Goal: Task Accomplishment & Management: Manage account settings

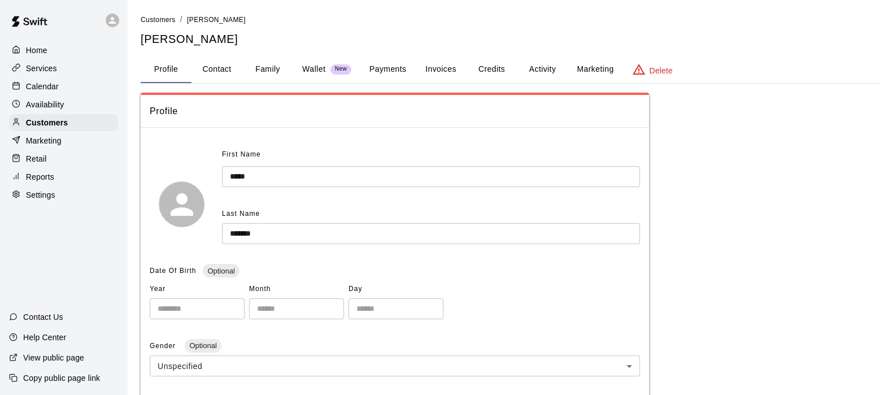
click at [51, 127] on p "Customers" at bounding box center [47, 122] width 42 height 11
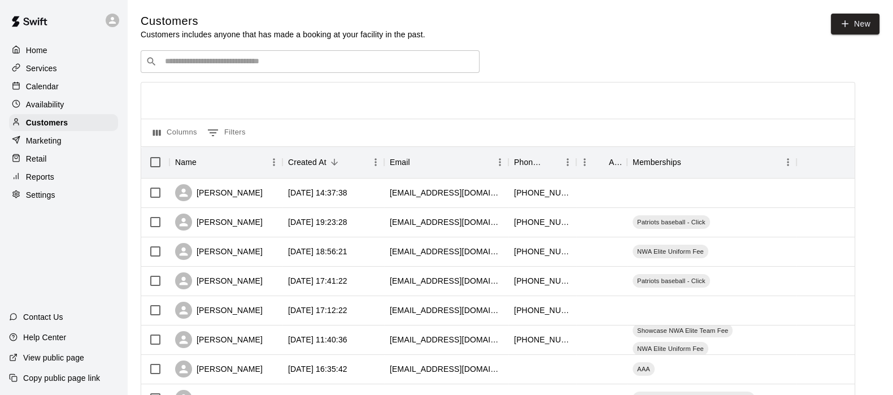
click at [225, 63] on input "Search customers by name or email" at bounding box center [318, 61] width 313 height 11
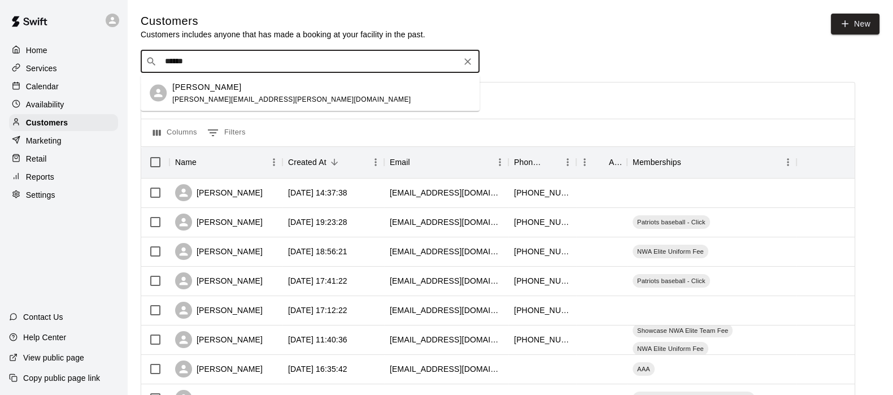
type input "*******"
click at [204, 97] on span "[PERSON_NAME][EMAIL_ADDRESS][PERSON_NAME][DOMAIN_NAME]" at bounding box center [291, 99] width 238 height 8
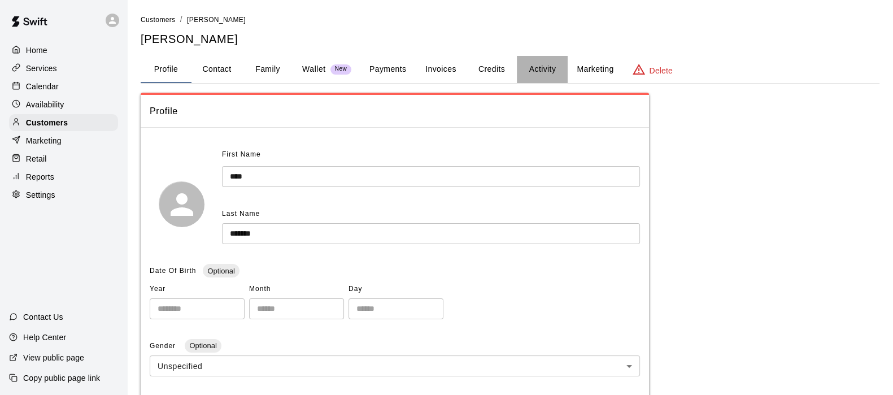
click at [533, 71] on button "Activity" at bounding box center [542, 69] width 51 height 27
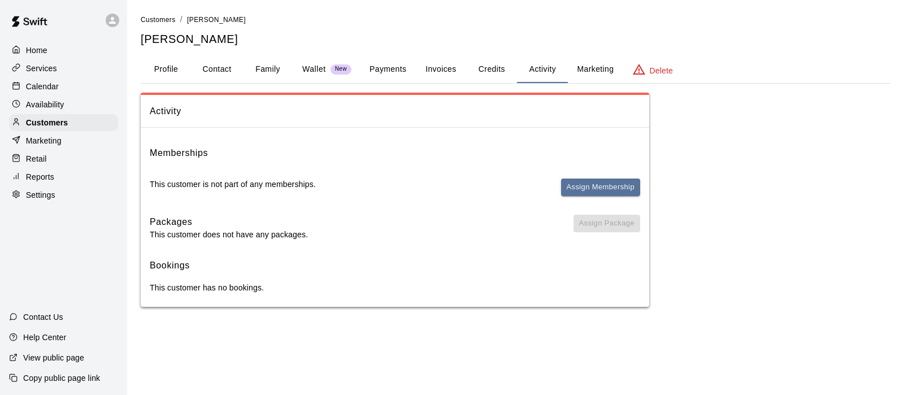
click at [371, 66] on button "Payments" at bounding box center [388, 69] width 55 height 27
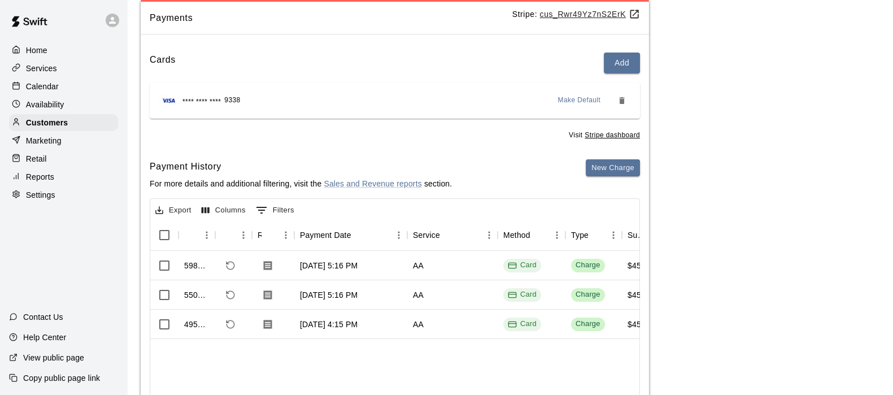
scroll to position [94, 0]
click at [45, 123] on p "Customers" at bounding box center [47, 122] width 42 height 11
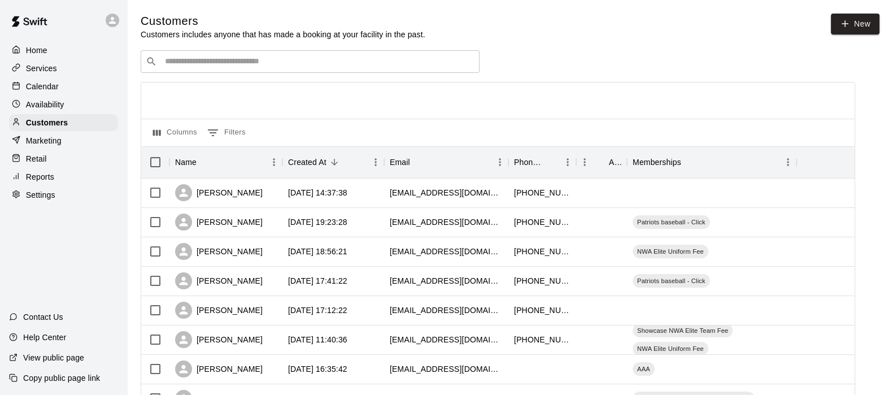
click at [184, 70] on div "​ ​" at bounding box center [310, 61] width 339 height 23
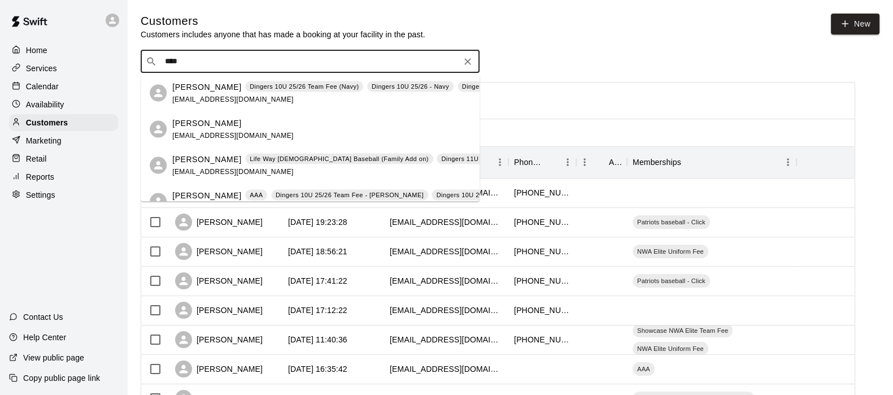
type input "*****"
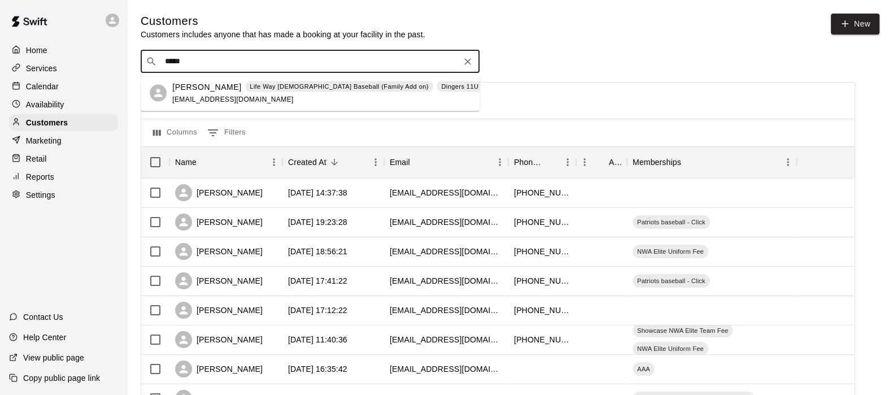
click at [250, 90] on p "Life Way [DEMOGRAPHIC_DATA] Baseball (Family Add on)" at bounding box center [339, 87] width 179 height 10
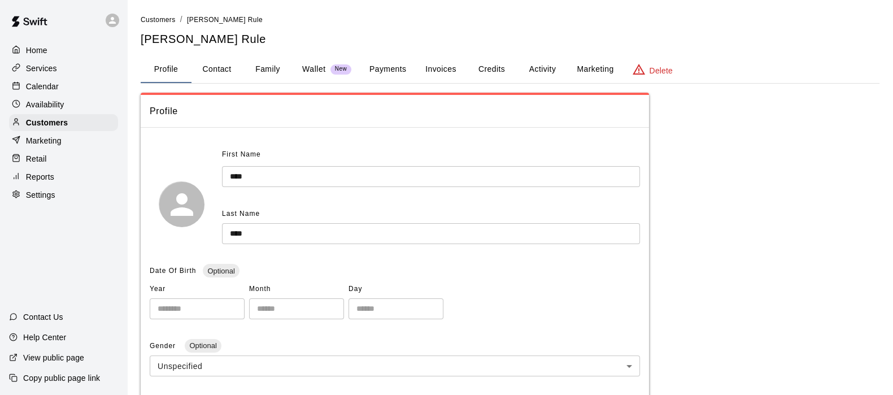
click at [543, 63] on button "Activity" at bounding box center [542, 69] width 51 height 27
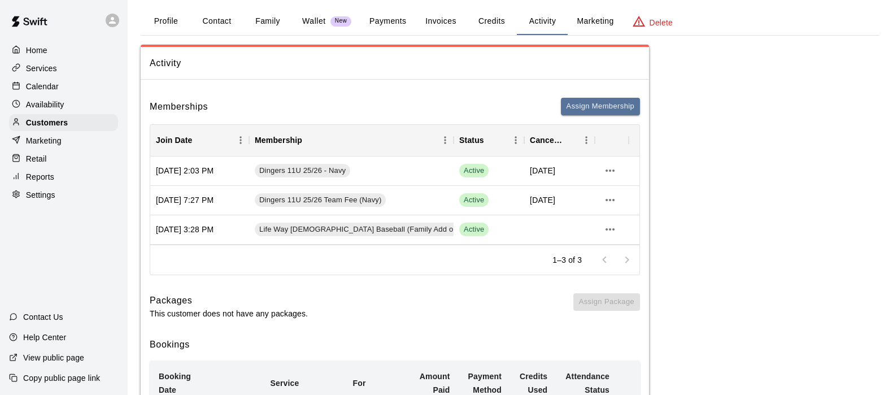
scroll to position [46, 0]
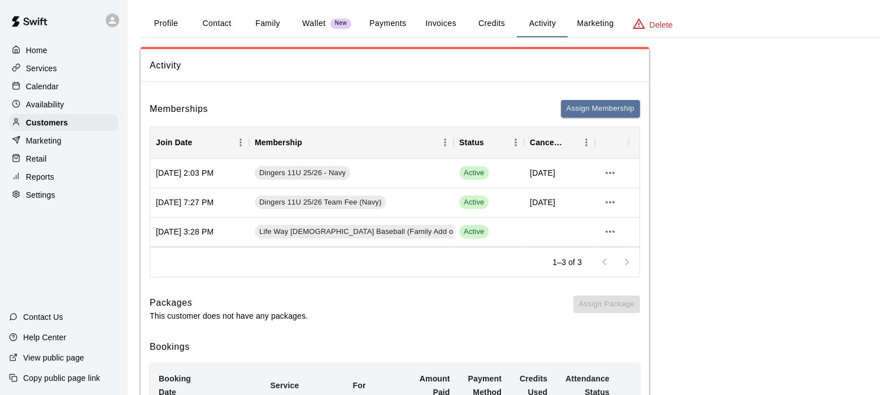
click at [37, 127] on p "Customers" at bounding box center [47, 122] width 42 height 11
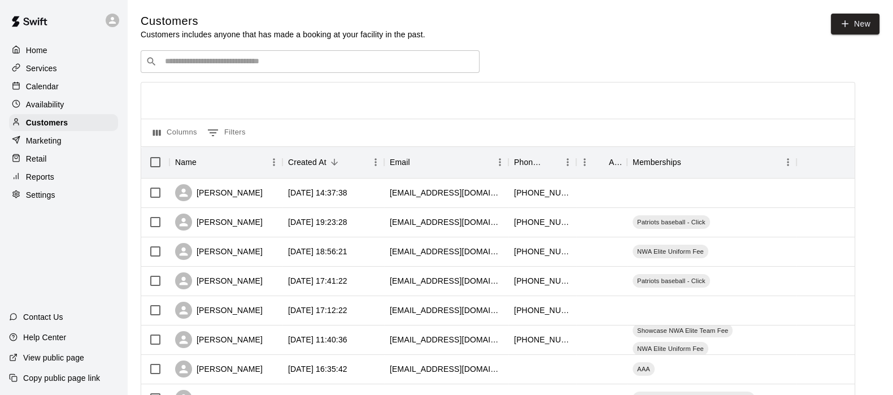
click at [190, 72] on div "​ ​" at bounding box center [310, 61] width 339 height 23
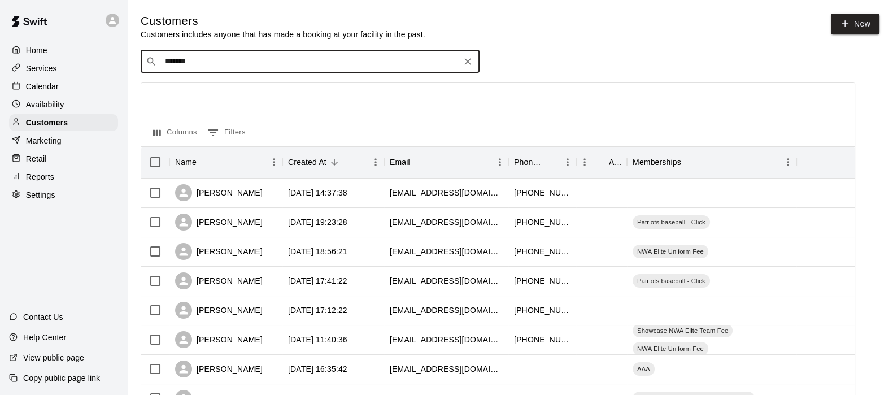
type input "******"
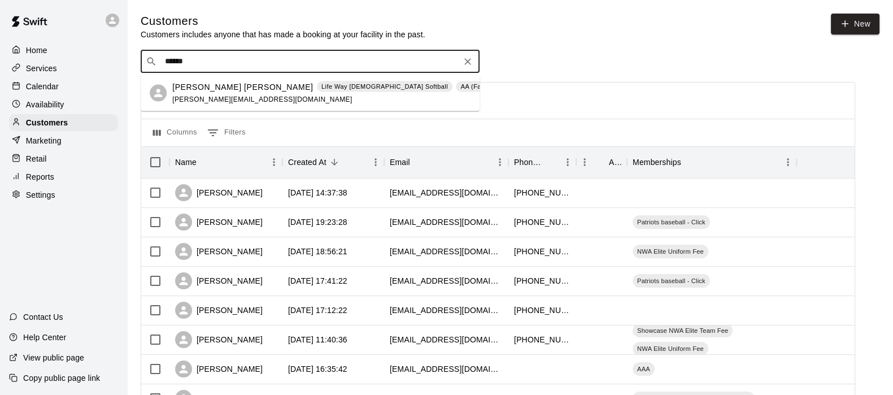
click at [205, 96] on span "[PERSON_NAME][EMAIL_ADDRESS][DOMAIN_NAME]" at bounding box center [262, 99] width 180 height 8
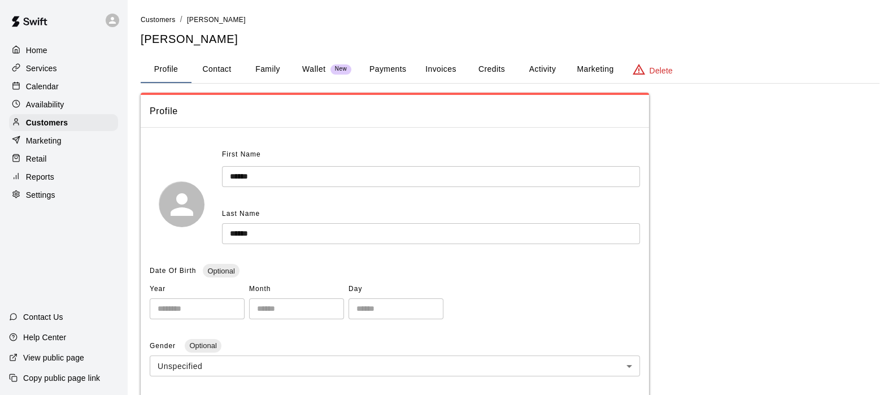
click at [258, 72] on button "Family" at bounding box center [267, 69] width 51 height 27
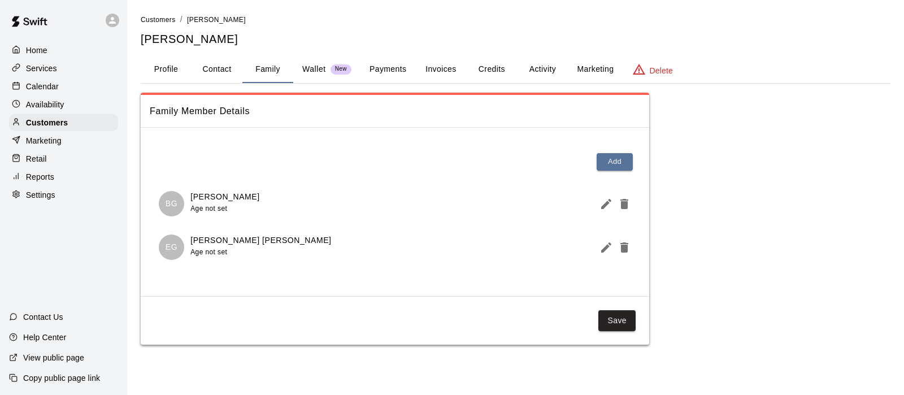
click at [535, 69] on button "Activity" at bounding box center [542, 69] width 51 height 27
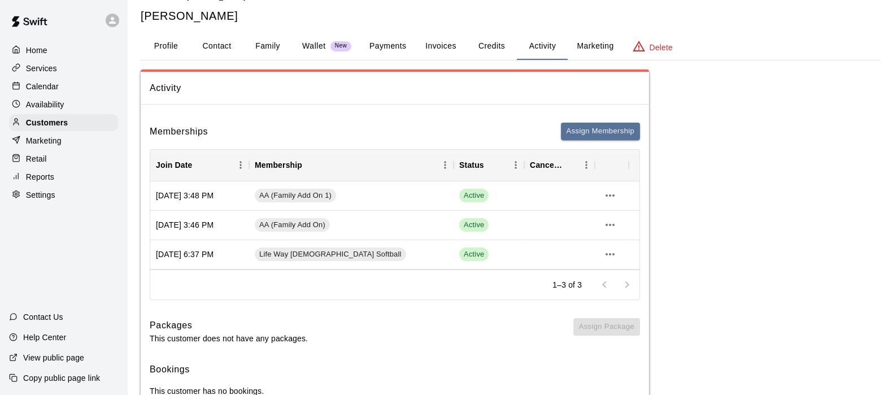
scroll to position [24, 0]
click at [278, 45] on button "Family" at bounding box center [267, 45] width 51 height 27
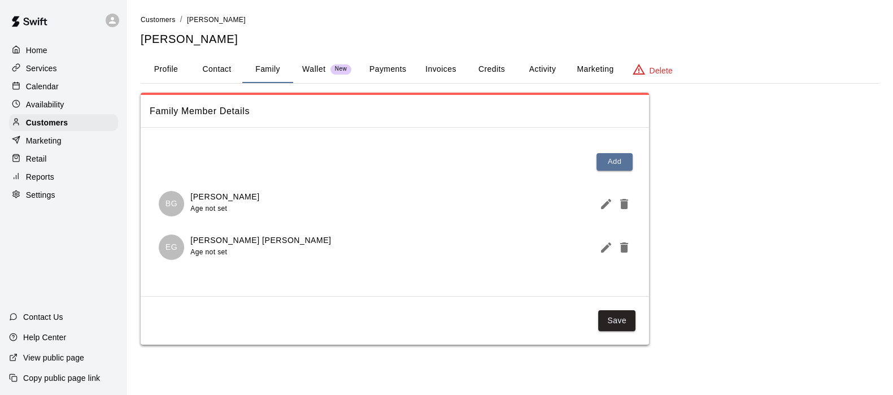
scroll to position [0, 0]
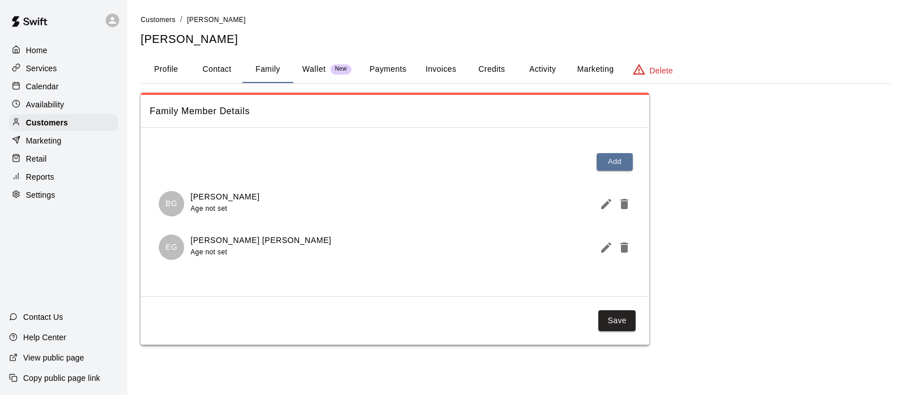
click at [534, 67] on button "Activity" at bounding box center [542, 69] width 51 height 27
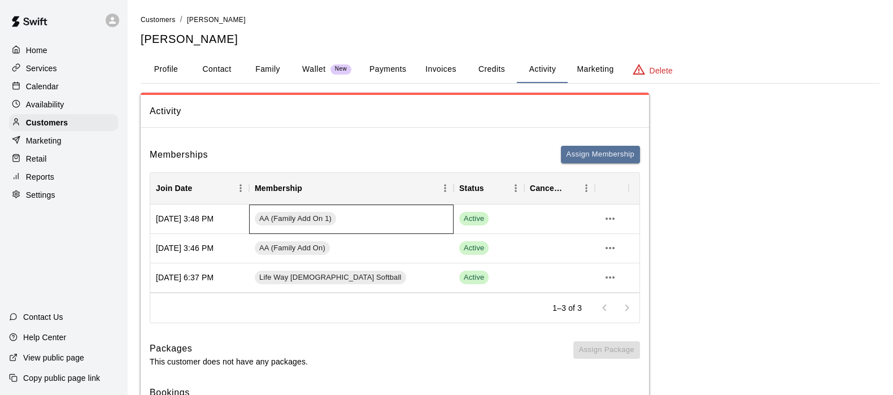
drag, startPoint x: 409, startPoint y: 218, endPoint x: 381, endPoint y: 219, distance: 27.7
click at [386, 219] on div "AA (Family Add On 1)" at bounding box center [351, 219] width 205 height 29
click at [393, 72] on button "Payments" at bounding box center [388, 69] width 55 height 27
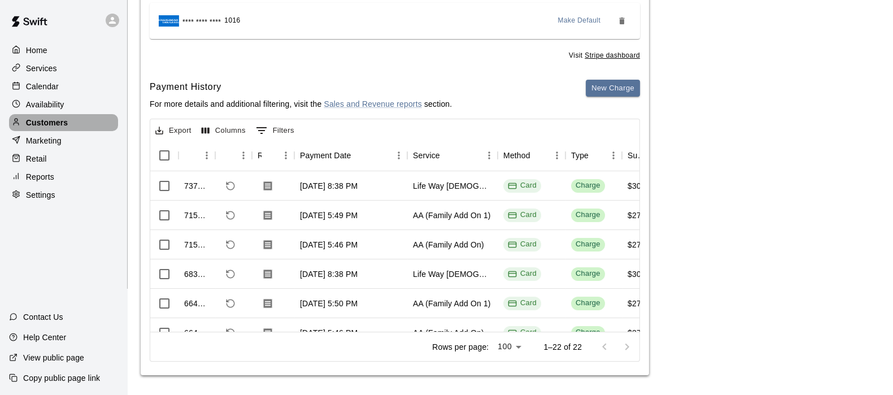
click at [30, 127] on p "Customers" at bounding box center [47, 122] width 42 height 11
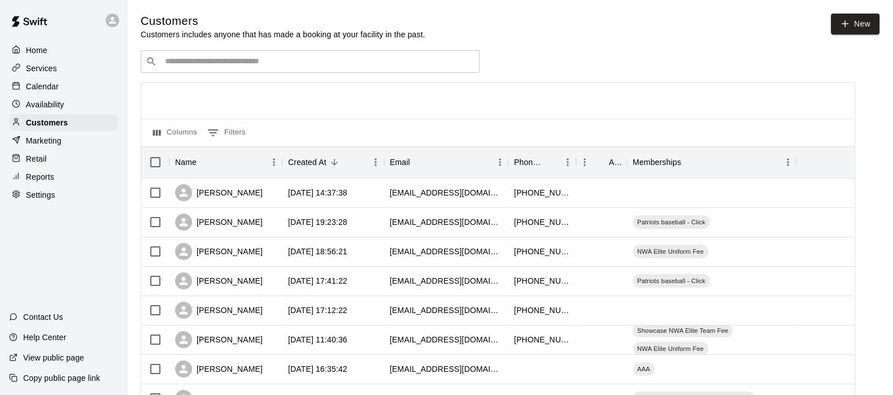
click at [201, 63] on input "Search customers by name or email" at bounding box center [318, 61] width 313 height 11
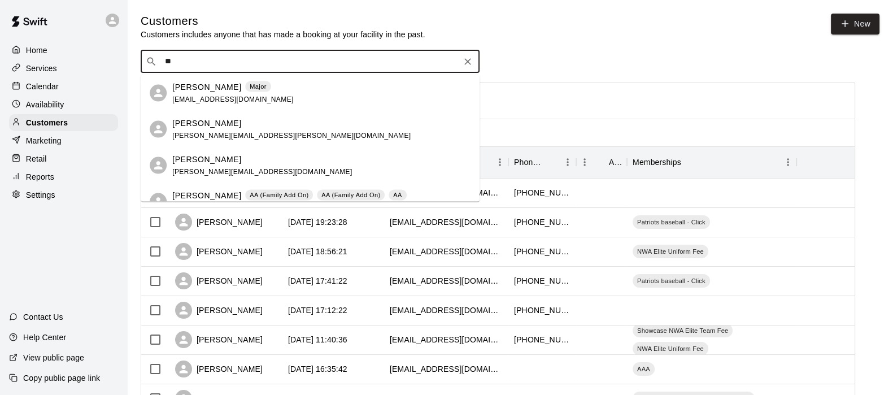
type input "*"
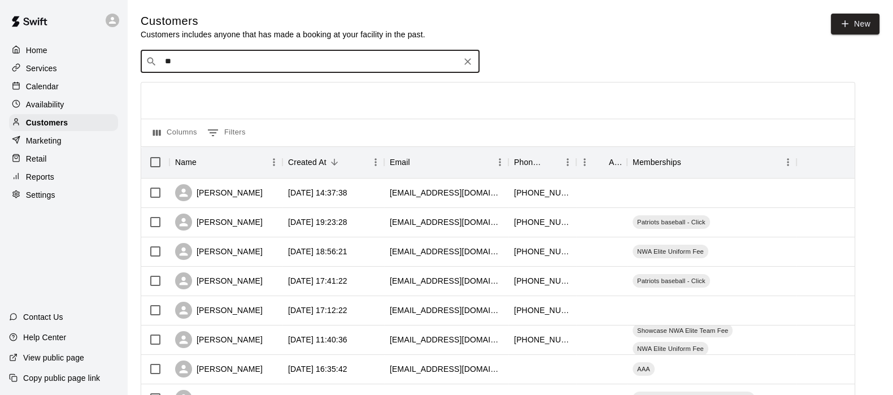
type input "*"
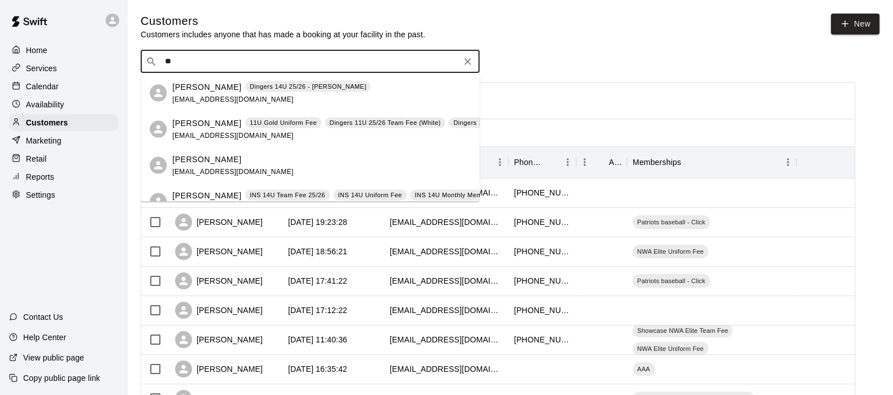
type input "*"
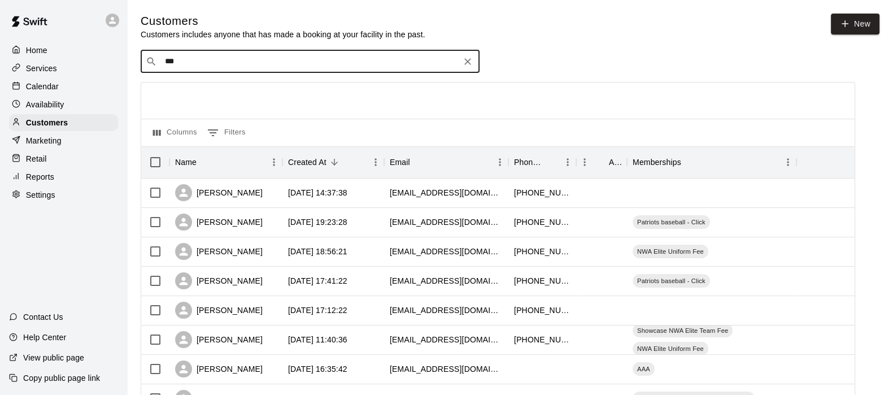
type input "****"
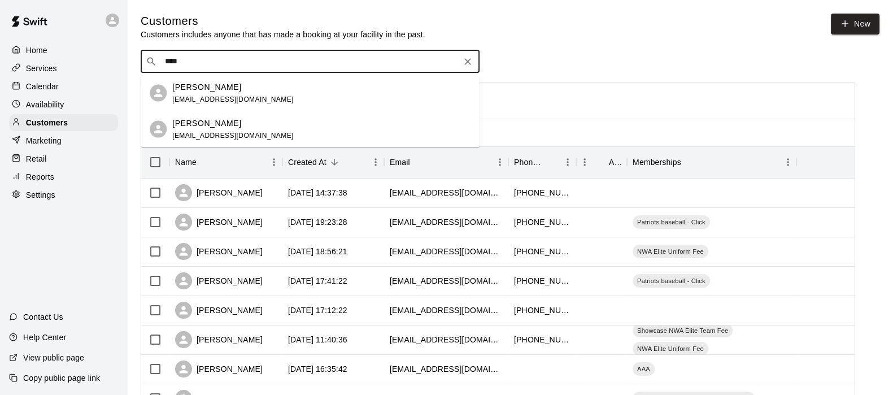
click at [194, 86] on p "[PERSON_NAME]" at bounding box center [206, 87] width 69 height 12
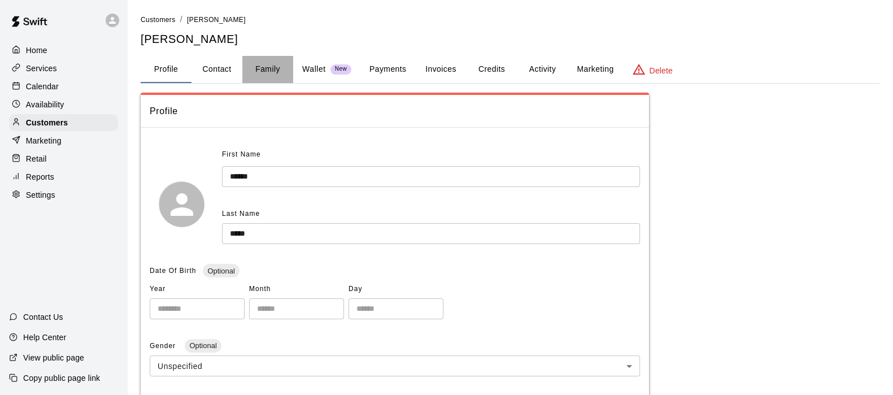
click at [270, 69] on button "Family" at bounding box center [267, 69] width 51 height 27
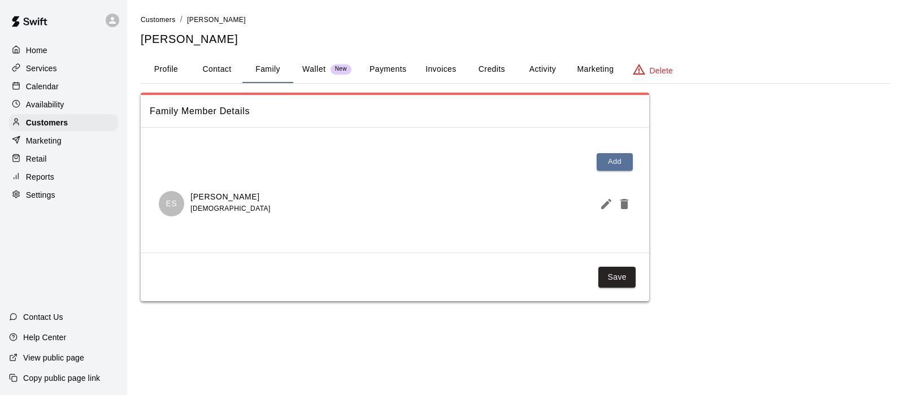
click at [546, 71] on button "Activity" at bounding box center [542, 69] width 51 height 27
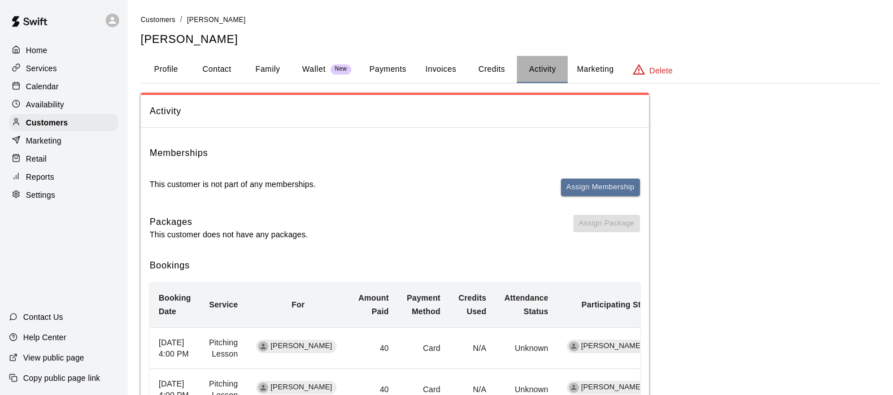
click at [549, 66] on button "Activity" at bounding box center [542, 69] width 51 height 27
click at [381, 64] on button "Payments" at bounding box center [388, 69] width 55 height 27
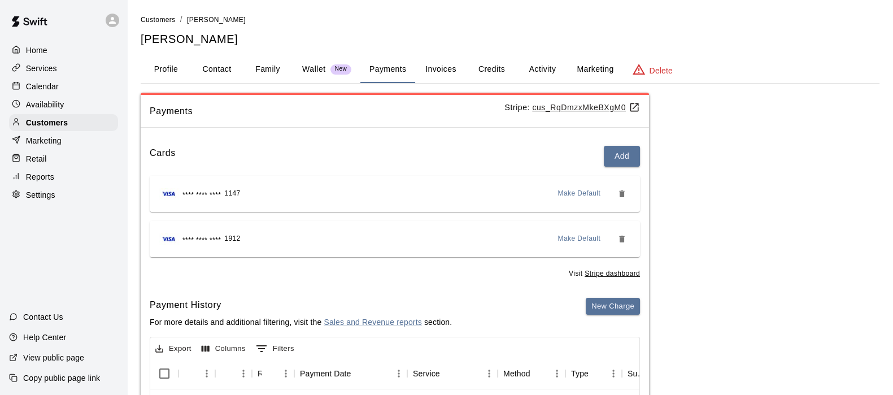
click at [370, 269] on div "Visit Stripe dashboard" at bounding box center [395, 271] width 491 height 18
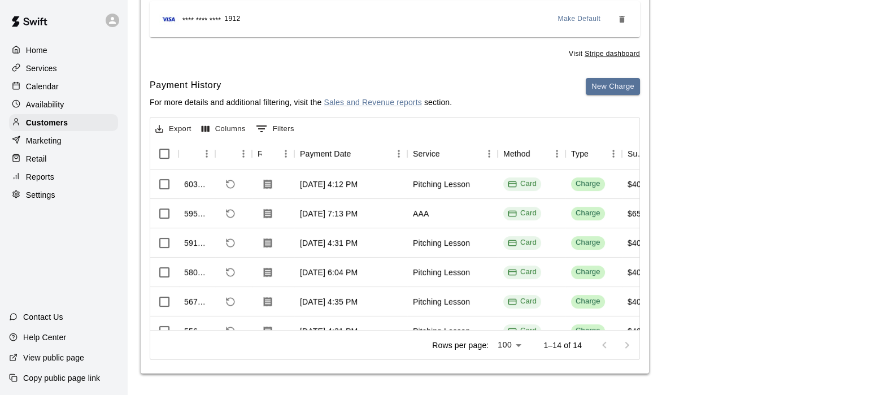
click at [34, 119] on div "Customers" at bounding box center [63, 122] width 109 height 17
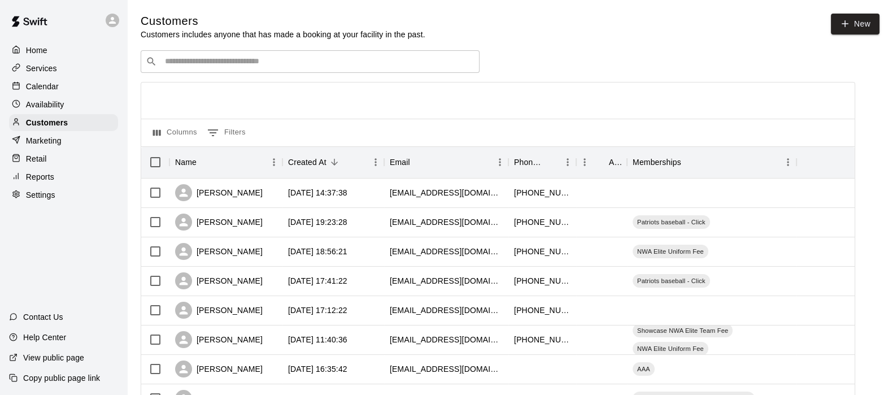
click at [195, 60] on input "Search customers by name or email" at bounding box center [318, 61] width 313 height 11
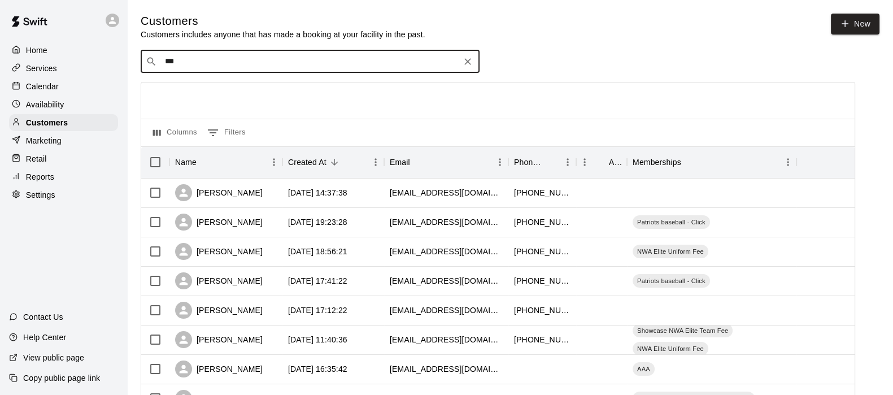
type input "****"
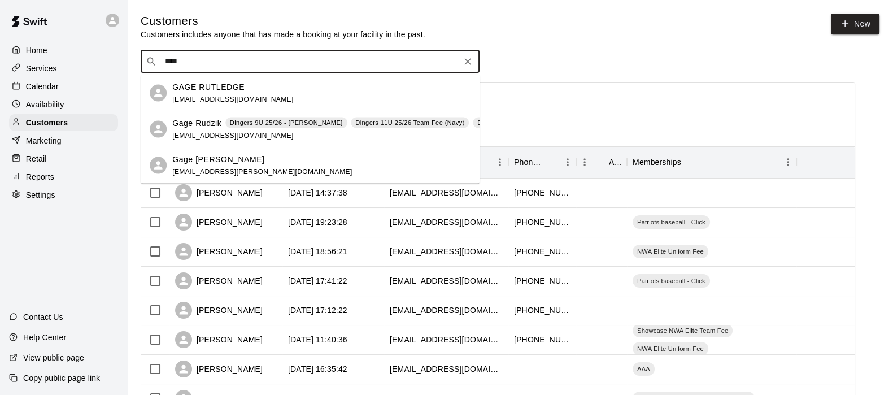
click at [190, 159] on p "Gage [PERSON_NAME]" at bounding box center [218, 159] width 92 height 12
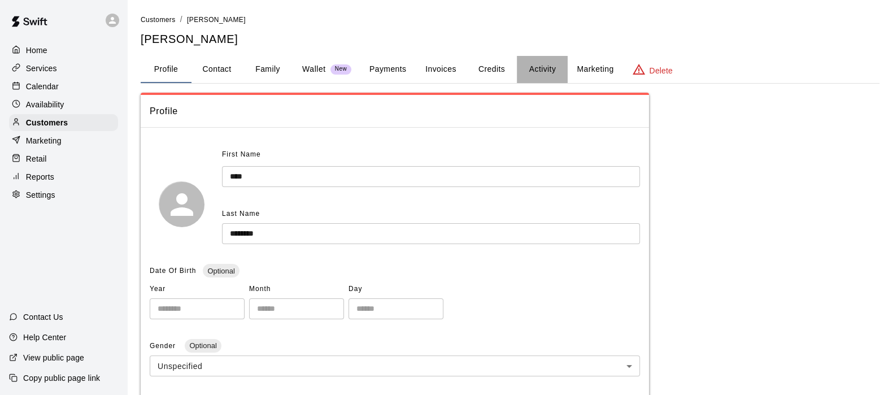
click at [545, 69] on button "Activity" at bounding box center [542, 69] width 51 height 27
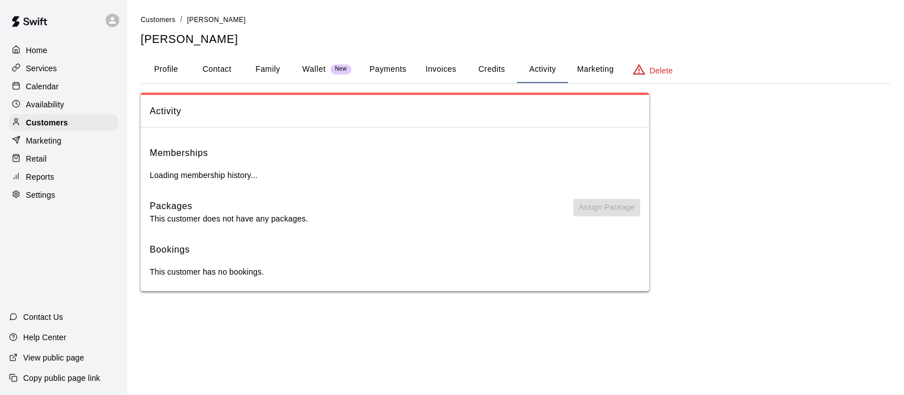
click at [389, 69] on button "Payments" at bounding box center [388, 69] width 55 height 27
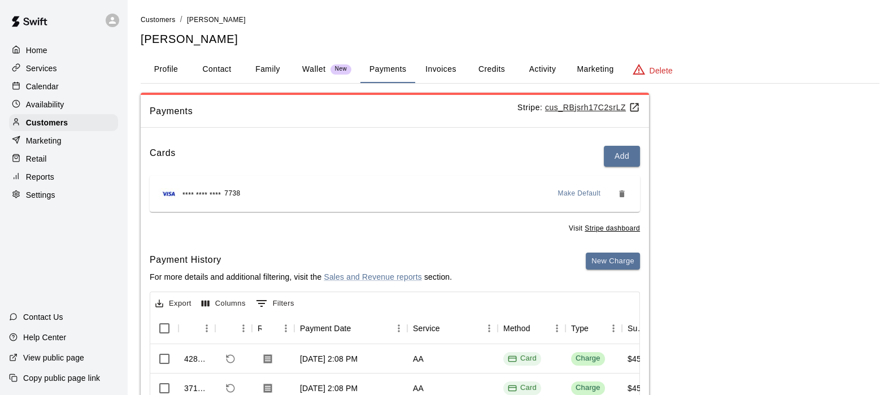
click at [215, 73] on button "Contact" at bounding box center [217, 69] width 51 height 27
select select "**"
